Goal: Transaction & Acquisition: Purchase product/service

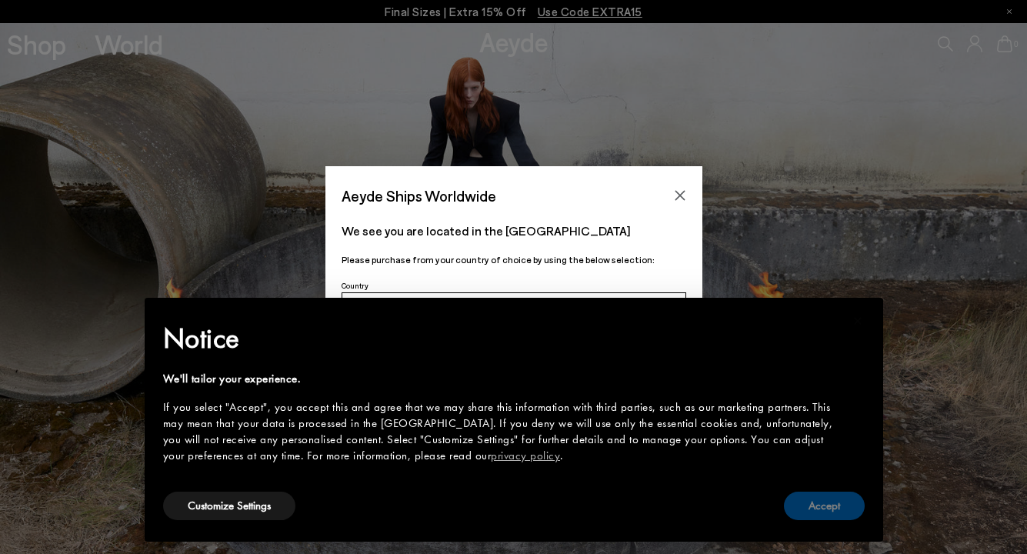
click at [826, 503] on button "Accept" at bounding box center [824, 506] width 81 height 28
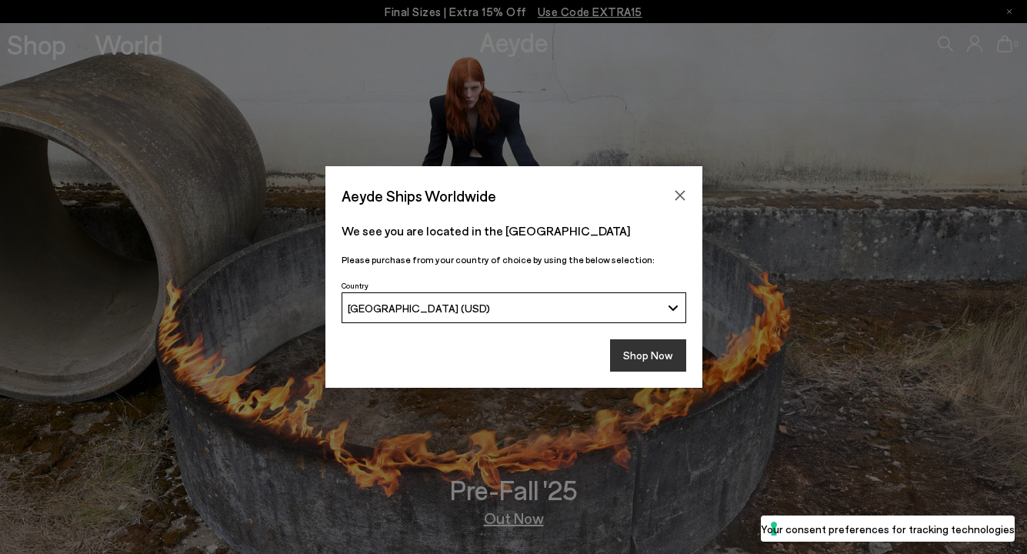
click at [659, 362] on button "Shop Now" at bounding box center [648, 355] width 76 height 32
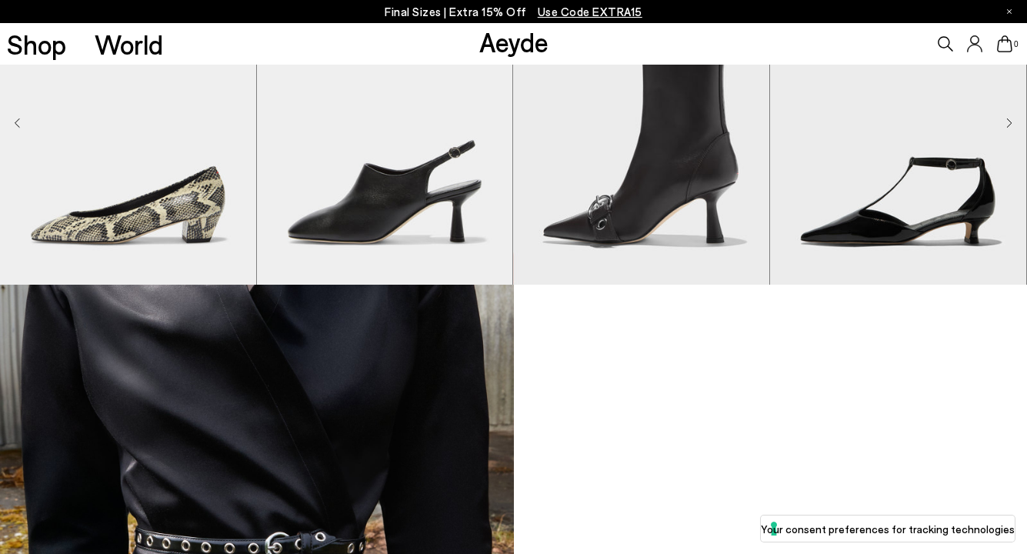
scroll to position [1123, 0]
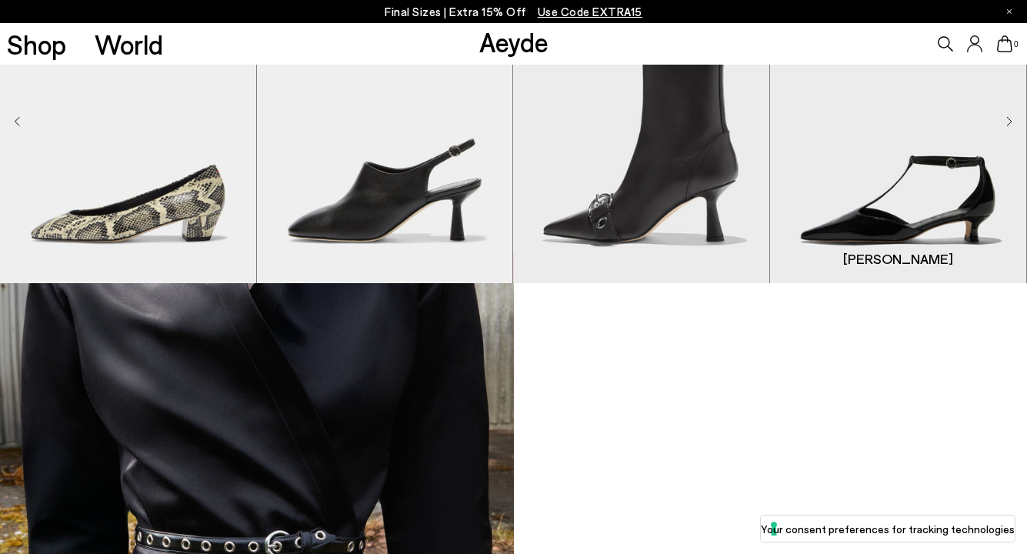
click at [935, 212] on img "4 / 9" at bounding box center [898, 123] width 256 height 322
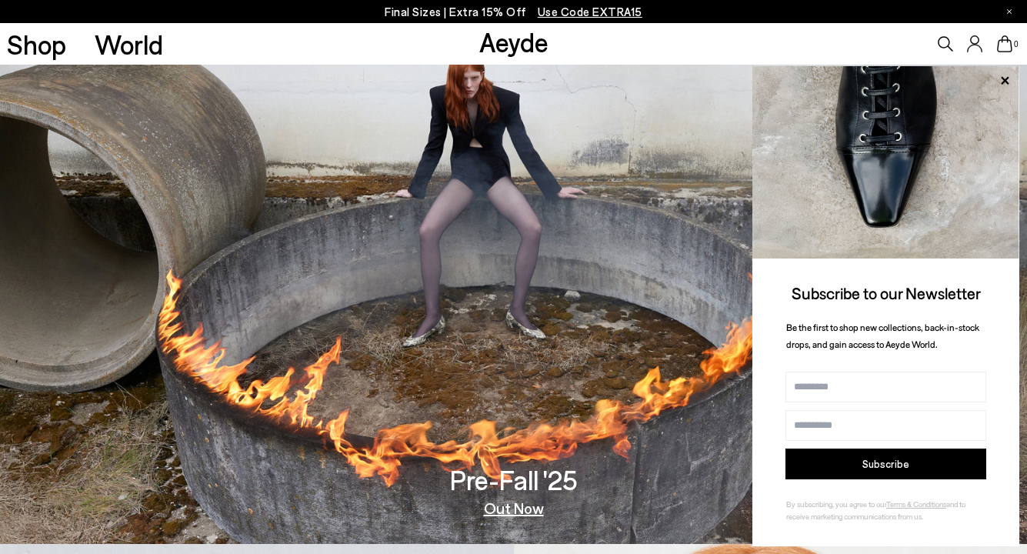
scroll to position [0, 0]
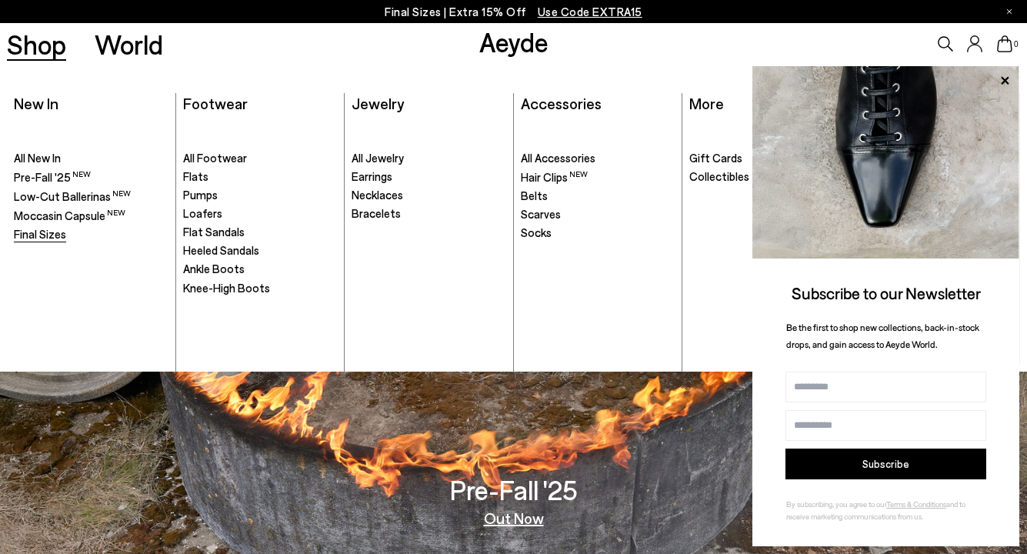
click at [47, 232] on span "Final Sizes" at bounding box center [40, 234] width 52 height 14
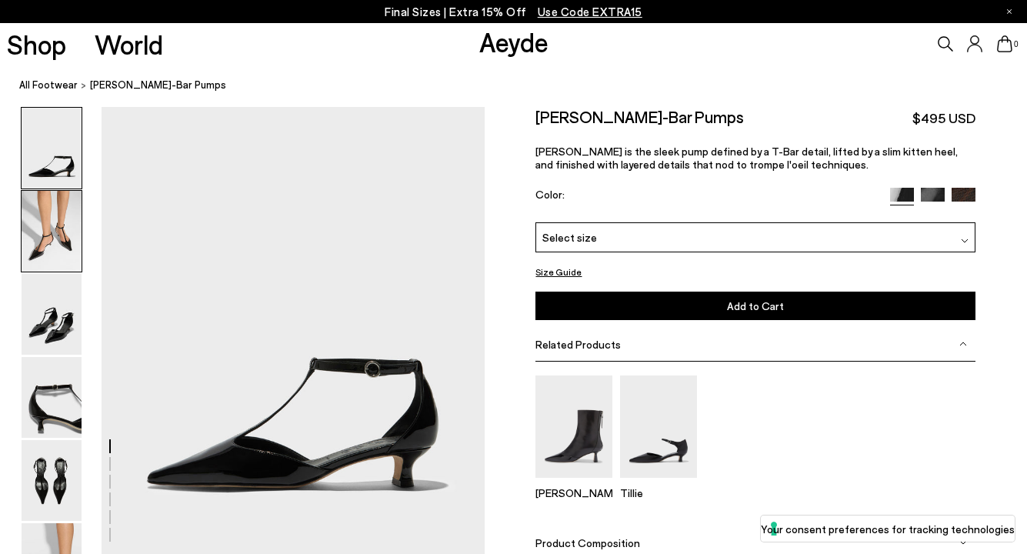
click at [54, 240] on img at bounding box center [52, 231] width 60 height 81
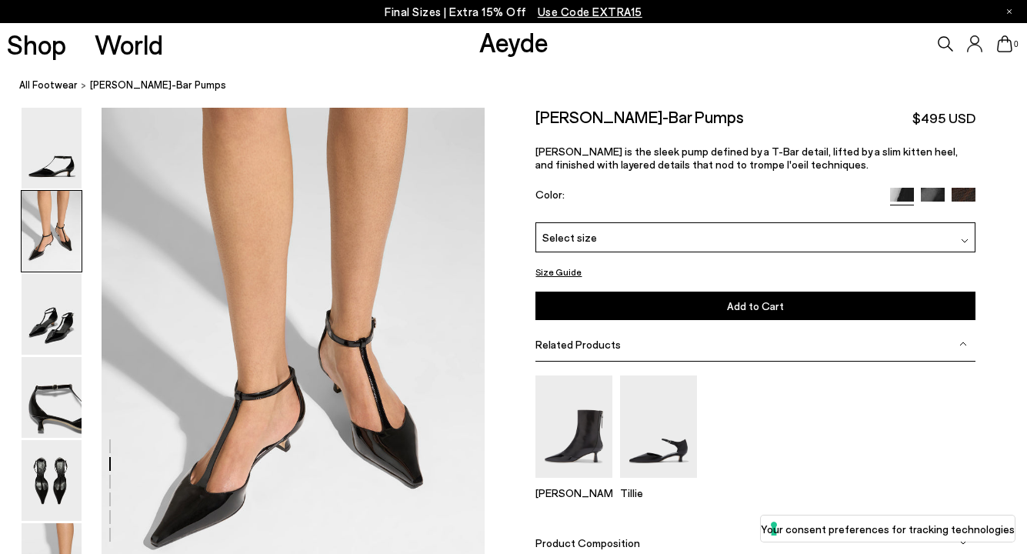
scroll to position [451, 0]
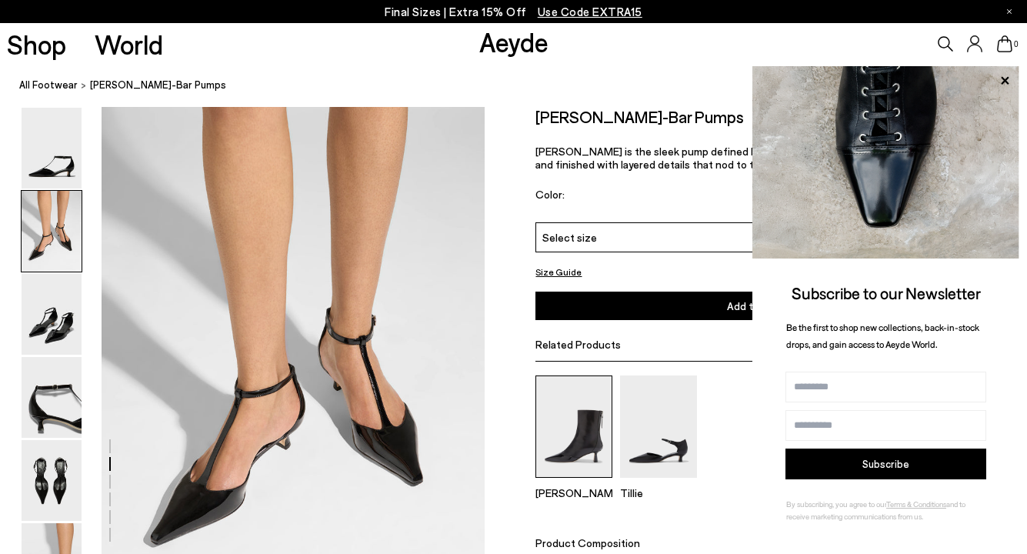
click at [583, 437] on img at bounding box center [573, 426] width 77 height 102
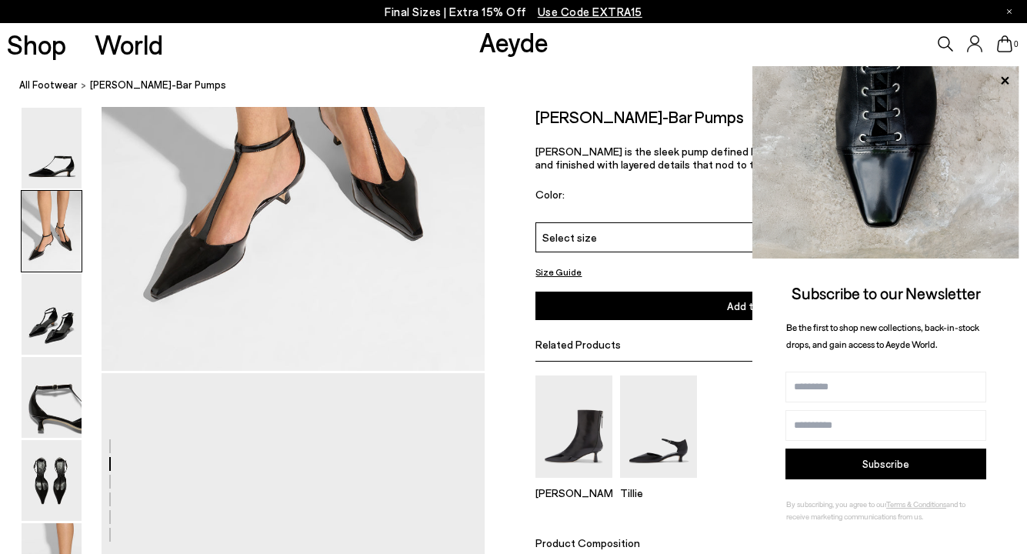
scroll to position [0, 0]
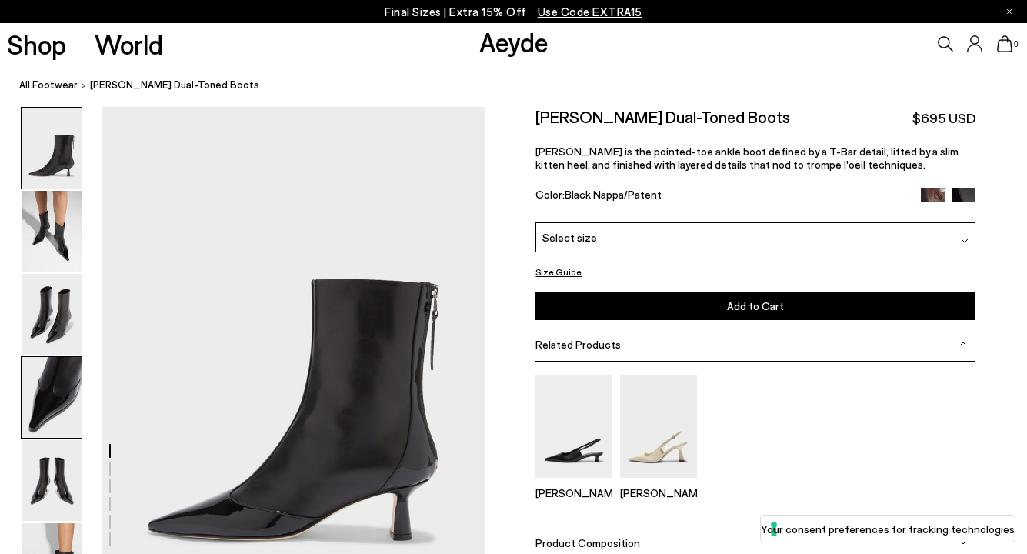
click at [52, 388] on img at bounding box center [52, 397] width 60 height 81
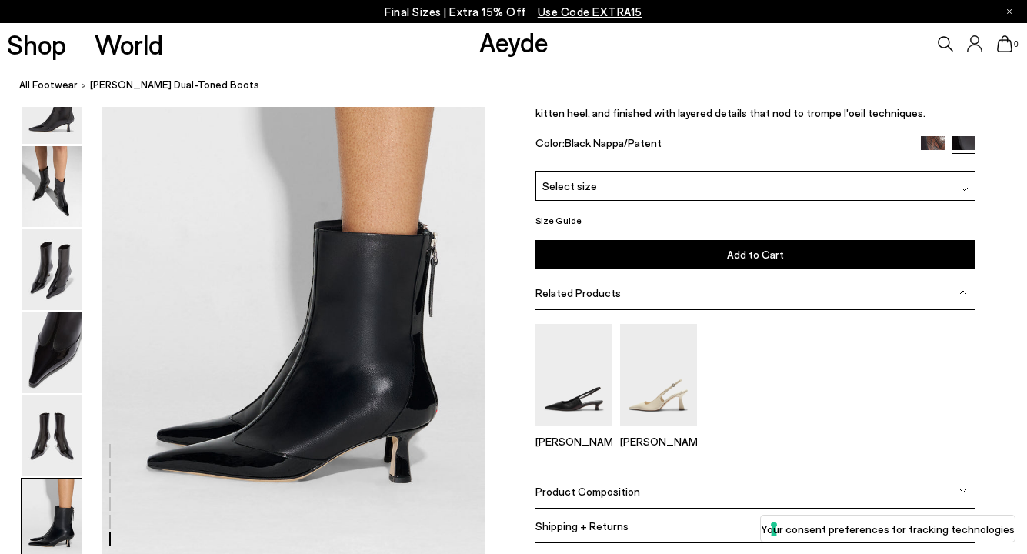
scroll to position [2623, 0]
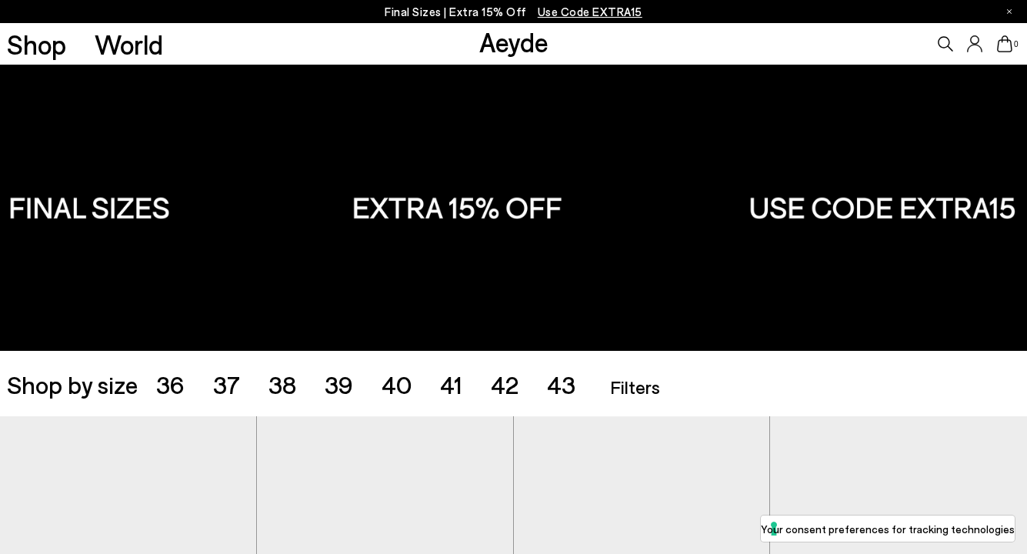
click at [629, 388] on span "Filters" at bounding box center [635, 386] width 50 height 22
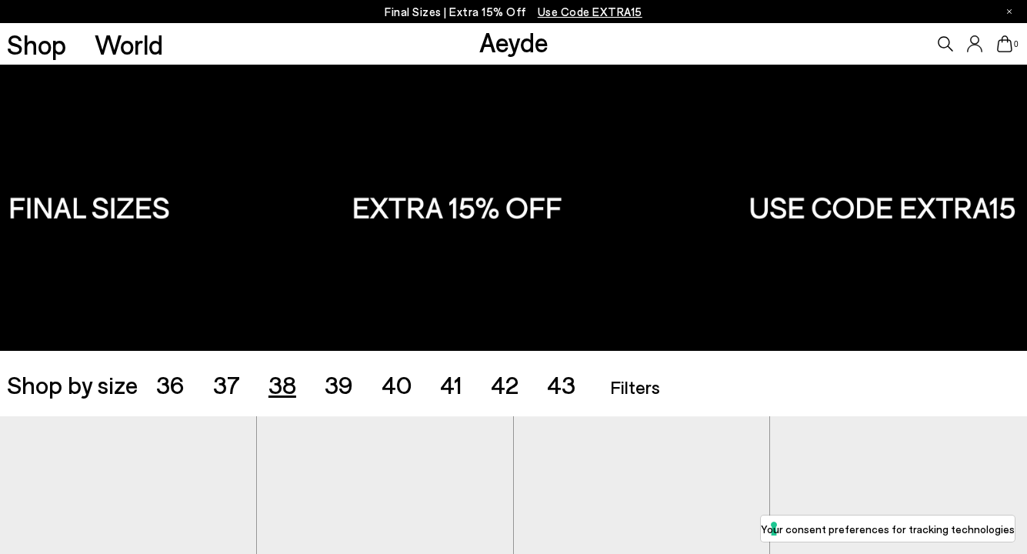
click at [277, 386] on span "38" at bounding box center [282, 383] width 28 height 29
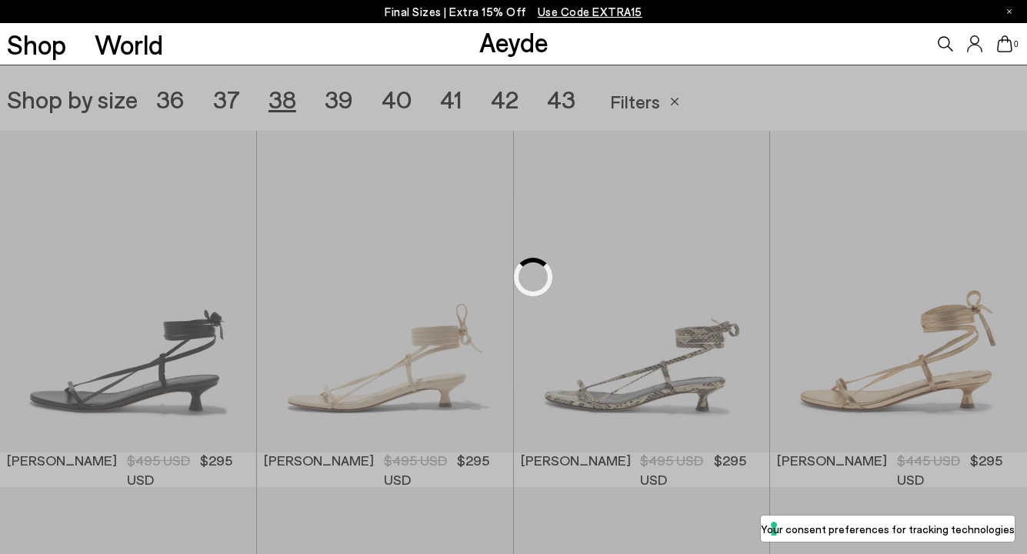
scroll to position [286, 0]
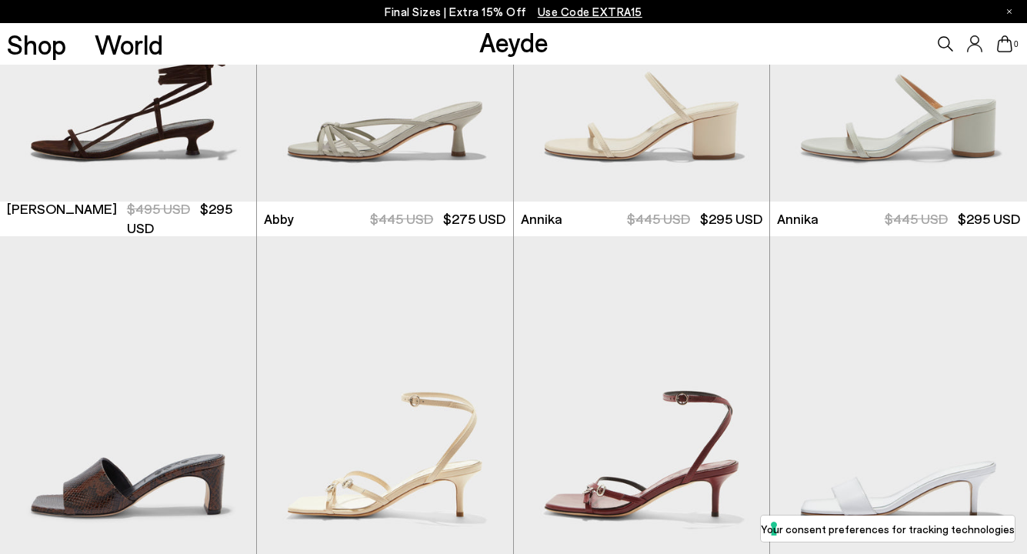
scroll to position [894, 0]
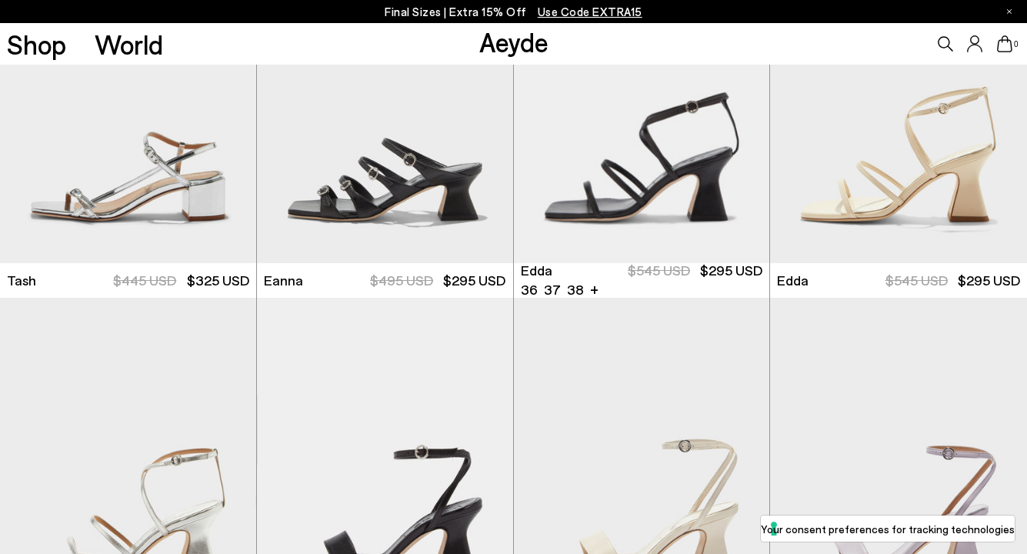
scroll to position [2971, 0]
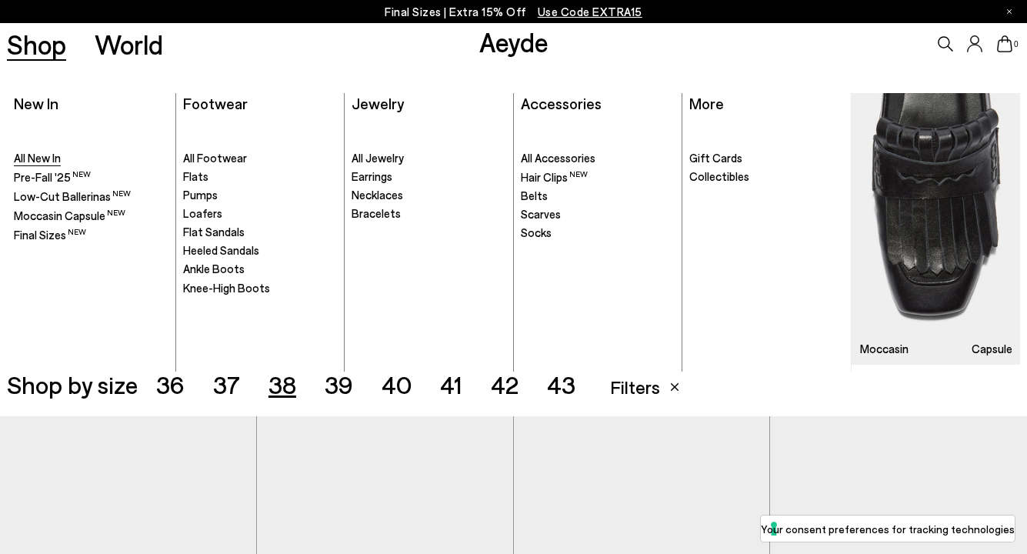
click at [39, 152] on span "All New In" at bounding box center [37, 158] width 47 height 14
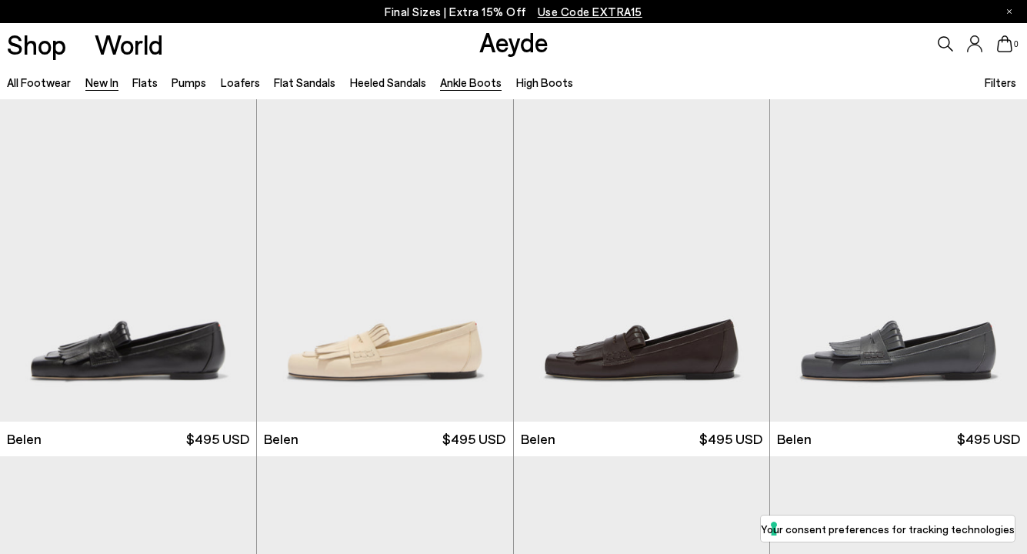
click at [466, 82] on link "Ankle Boots" at bounding box center [471, 82] width 62 height 14
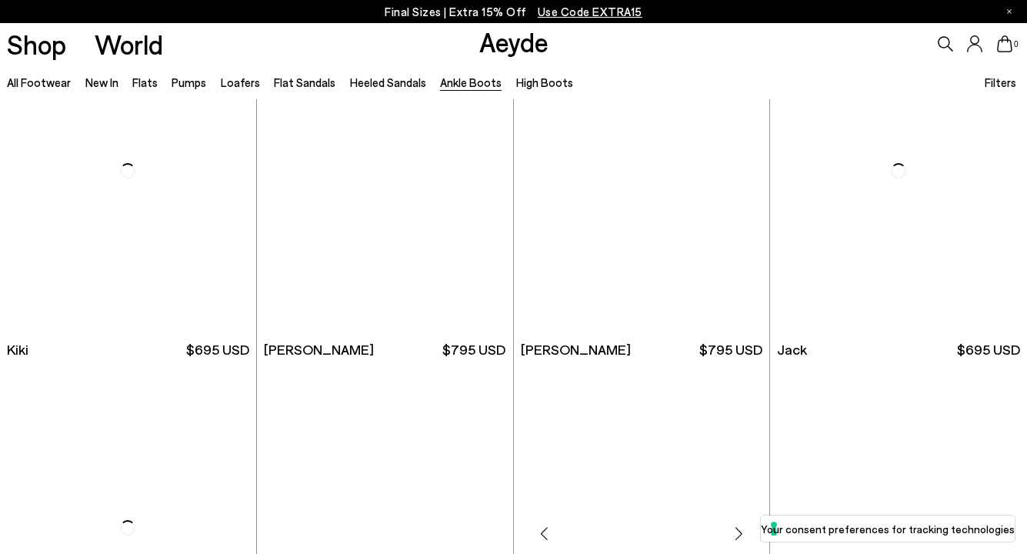
scroll to position [2231, 0]
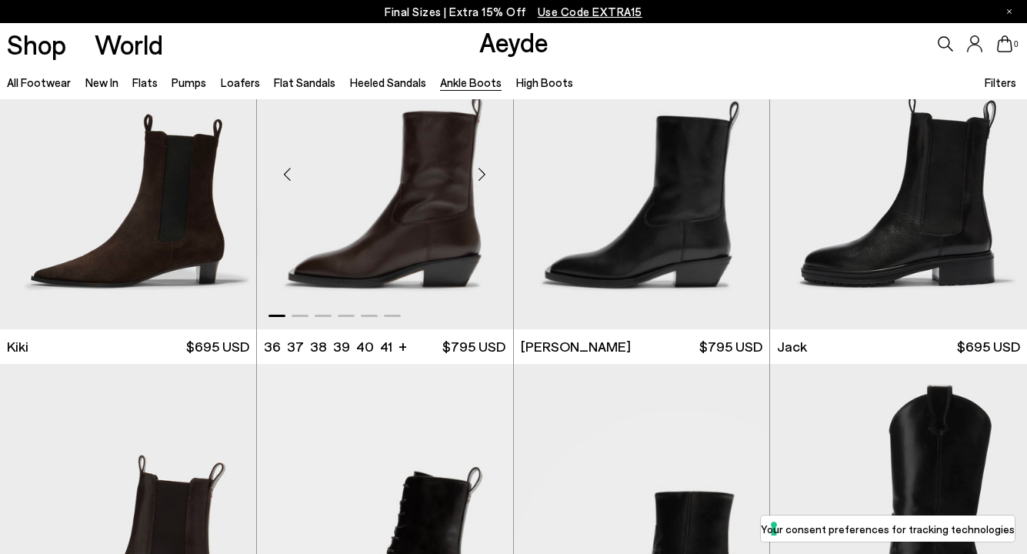
click at [435, 238] on img "1 / 6" at bounding box center [385, 168] width 256 height 322
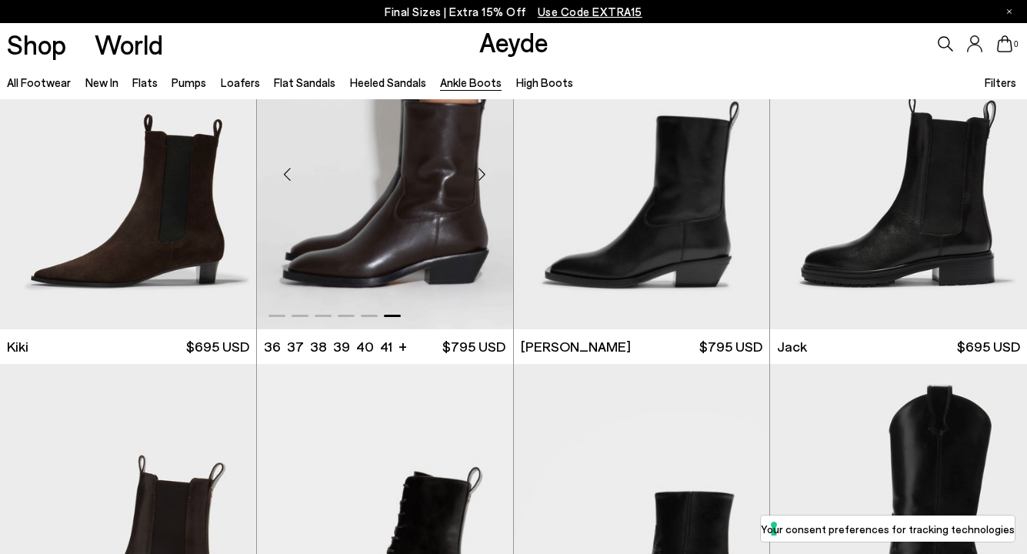
click at [434, 235] on img "6 / 6" at bounding box center [385, 168] width 256 height 322
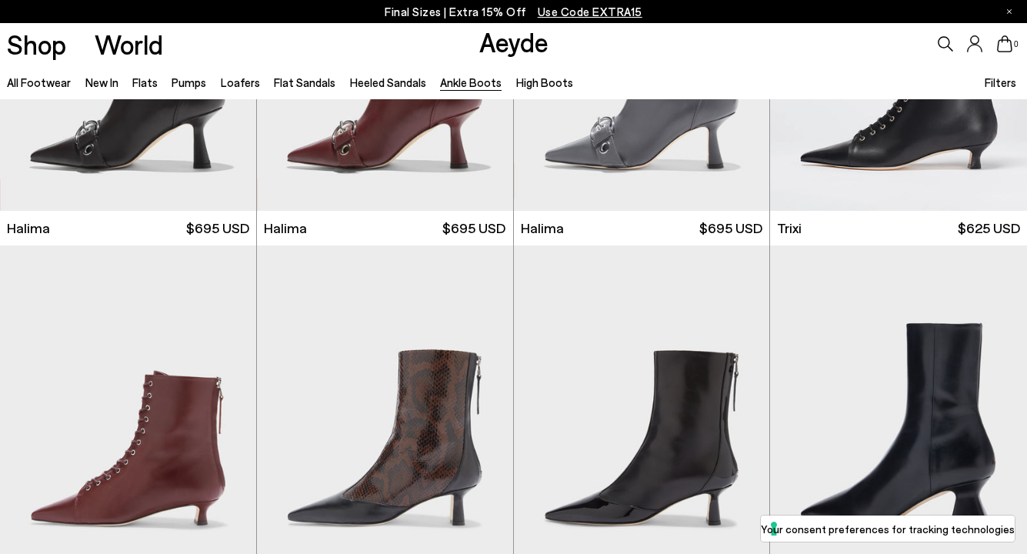
scroll to position [159, 0]
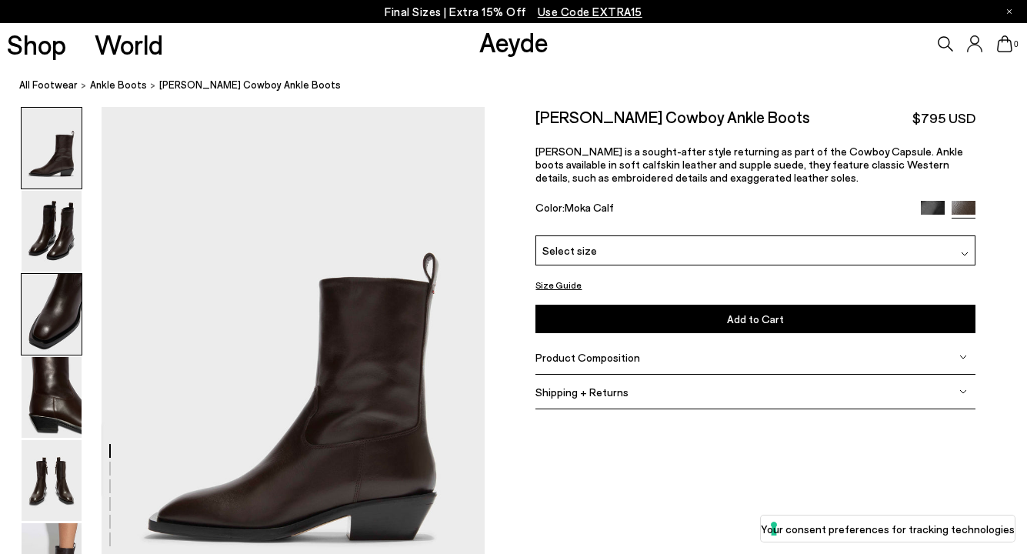
click at [55, 319] on img at bounding box center [52, 314] width 60 height 81
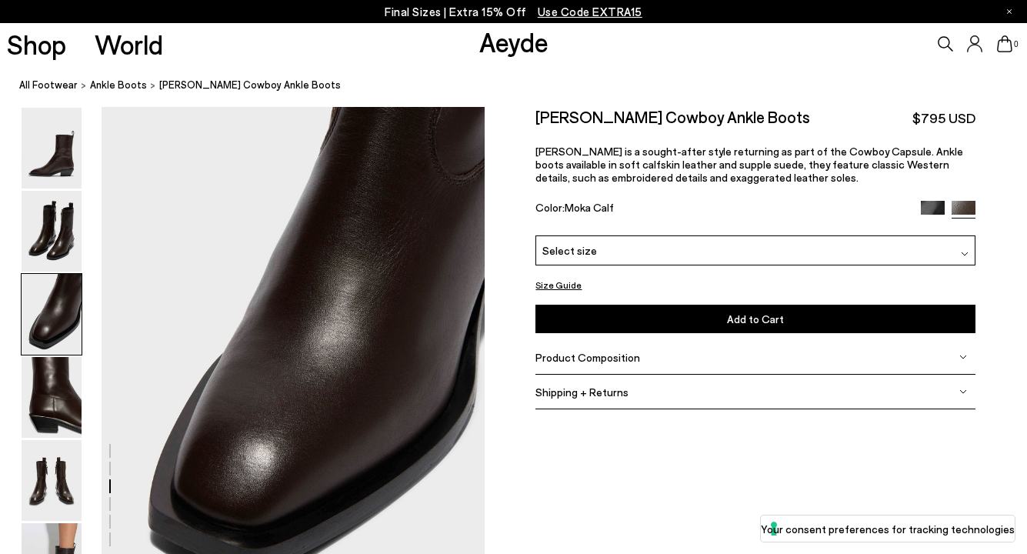
scroll to position [1027, 0]
